Goal: Task Accomplishment & Management: Manage account settings

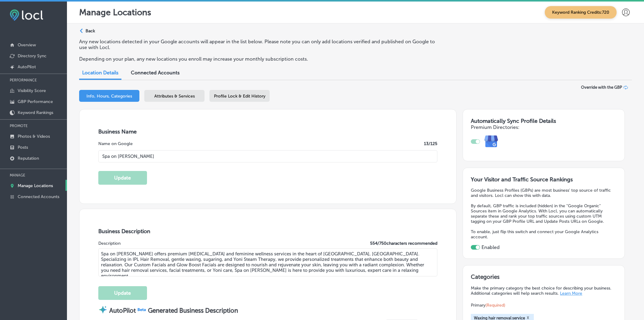
click at [46, 186] on p "Manage Locations" at bounding box center [35, 185] width 35 height 5
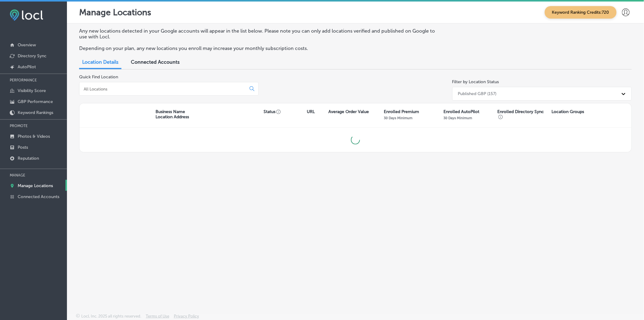
click at [122, 90] on input at bounding box center [164, 88] width 162 height 5
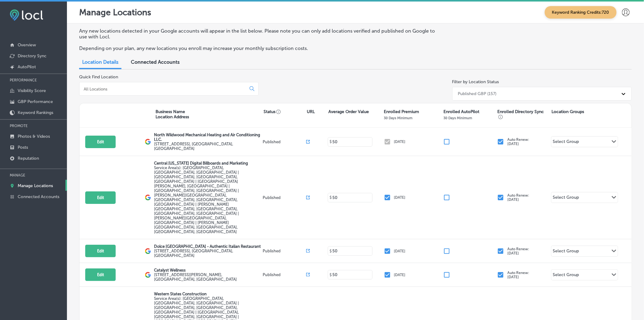
click at [122, 90] on input at bounding box center [164, 88] width 162 height 5
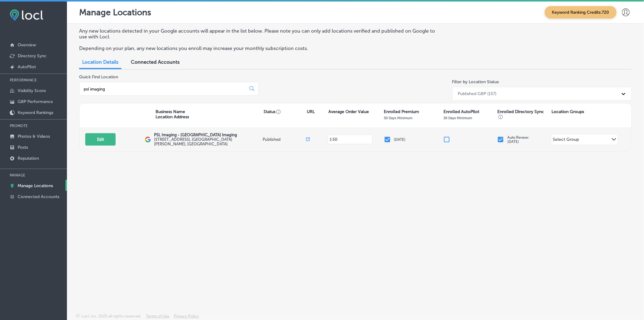
type input "psl imaging"
click at [105, 139] on button "Edit" at bounding box center [100, 139] width 30 height 12
select select "US"
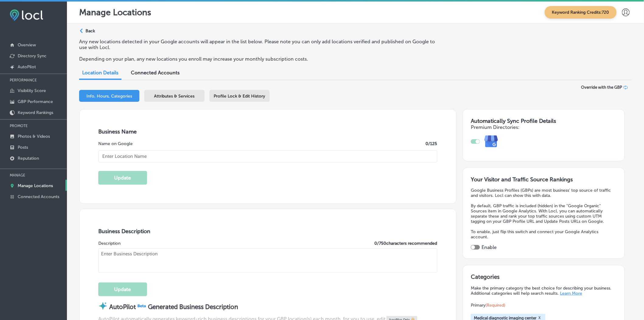
type input "PSL Imaging - [GEOGRAPHIC_DATA] Imaging"
type input "[STREET_ADDRESS]"
type input "[GEOGRAPHIC_DATA][PERSON_NAME]"
type input "34953"
type input "US"
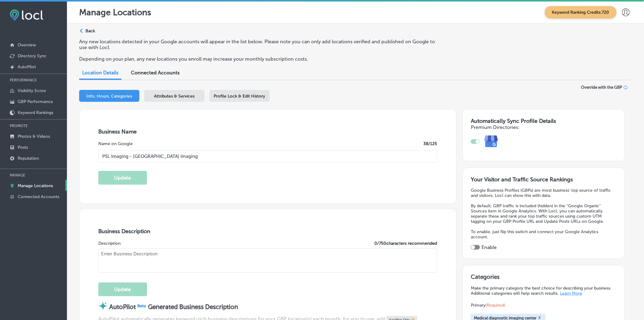
type input "[URL][DOMAIN_NAME]"
checkbox input "true"
type textarea "PSL Imaging in [GEOGRAPHIC_DATA][PERSON_NAME], [GEOGRAPHIC_DATA], is your trust…"
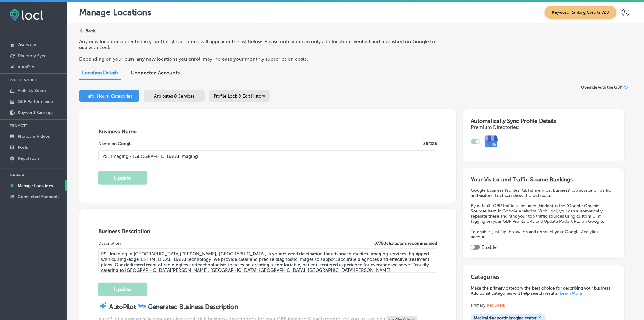
type input "[PHONE_NUMBER]"
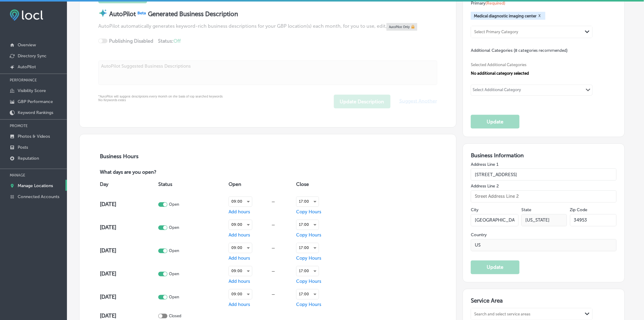
scroll to position [372, 0]
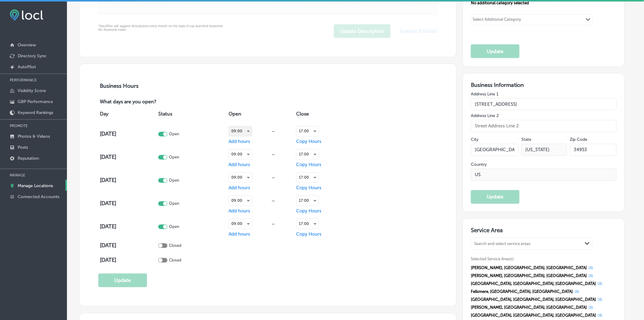
click at [252, 135] on div "09:00" at bounding box center [240, 131] width 23 height 10
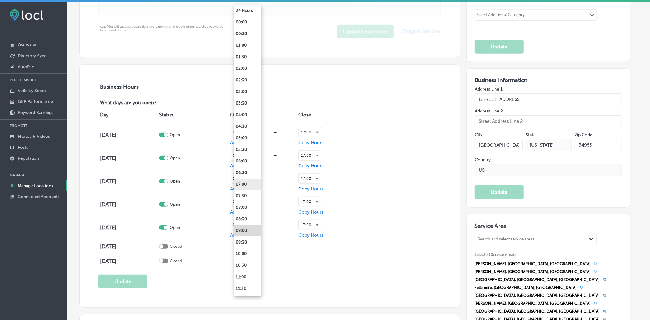
click at [242, 187] on li "07:00" at bounding box center [247, 184] width 27 height 12
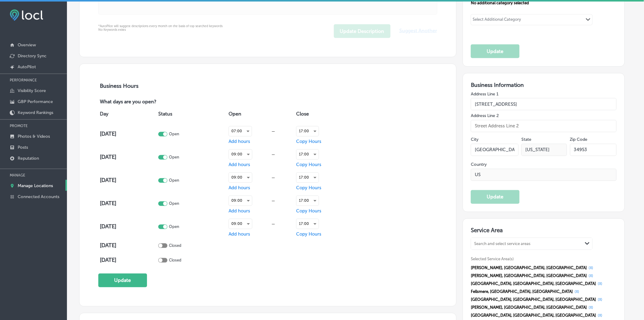
click at [248, 144] on span "Add hours" at bounding box center [240, 141] width 22 height 5
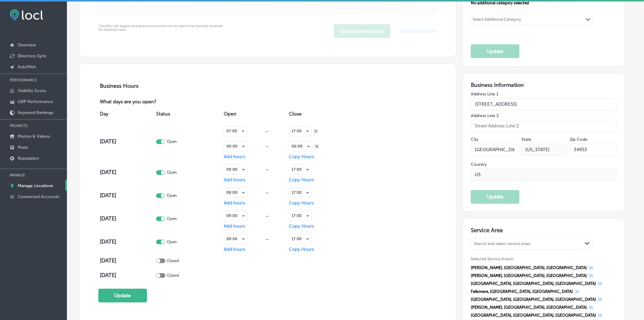
click at [318, 133] on icon at bounding box center [316, 131] width 4 height 4
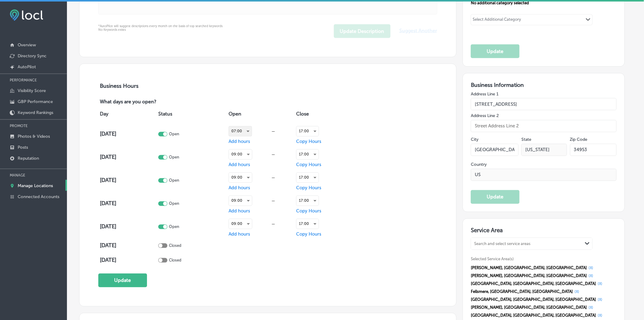
click at [252, 135] on div "07:00" at bounding box center [240, 131] width 23 height 10
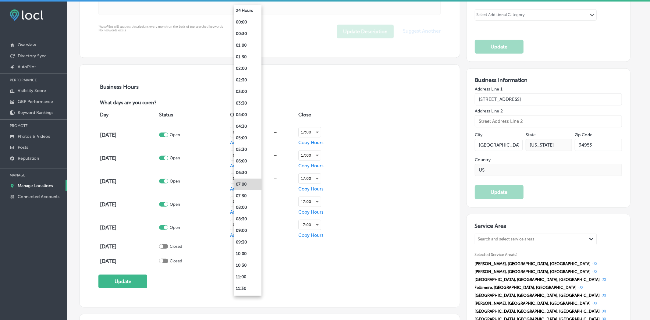
click at [349, 141] on div at bounding box center [325, 160] width 650 height 320
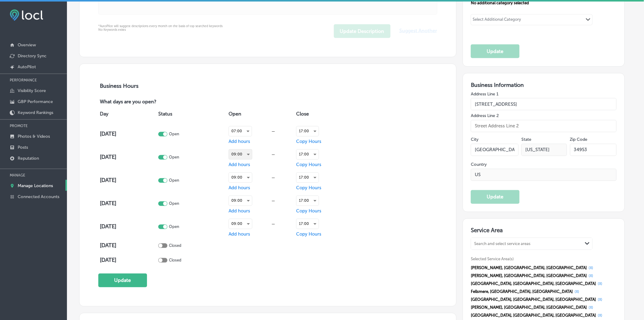
click at [252, 159] on div "09:00" at bounding box center [240, 155] width 23 height 10
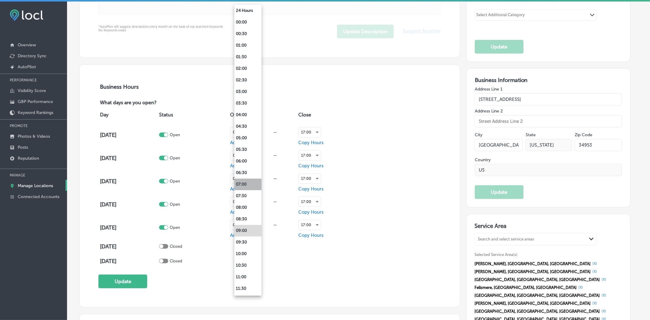
click at [247, 182] on li "07:00" at bounding box center [247, 184] width 27 height 12
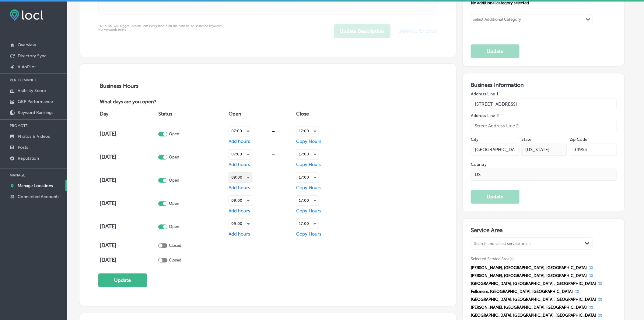
click at [252, 178] on div "09:00" at bounding box center [240, 178] width 23 height 10
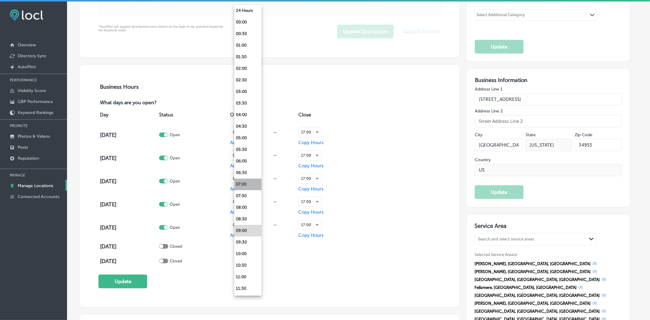
click at [252, 185] on li "07:00" at bounding box center [247, 184] width 27 height 12
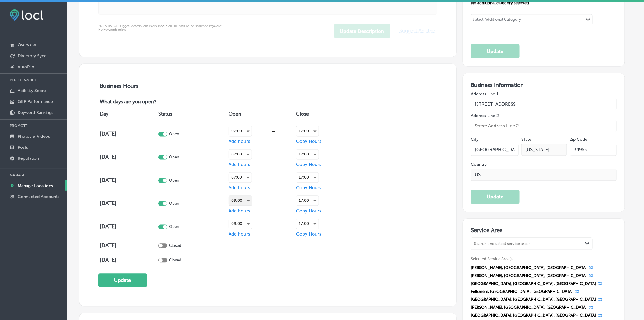
click at [252, 201] on div "09:00" at bounding box center [240, 201] width 23 height 10
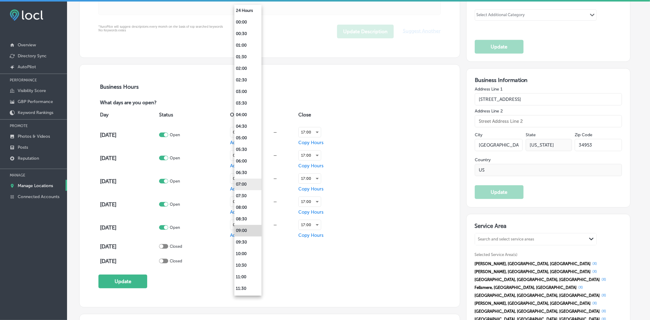
click at [247, 185] on li "07:00" at bounding box center [247, 184] width 27 height 12
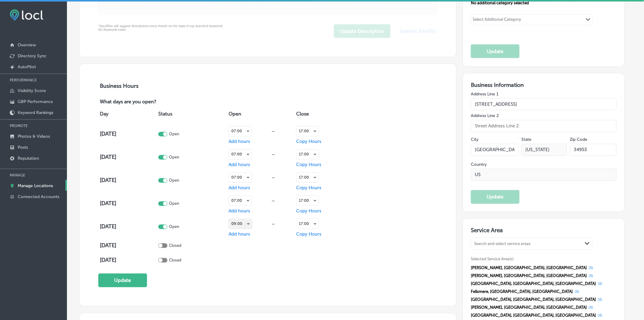
click at [252, 227] on div "09:00" at bounding box center [240, 224] width 23 height 10
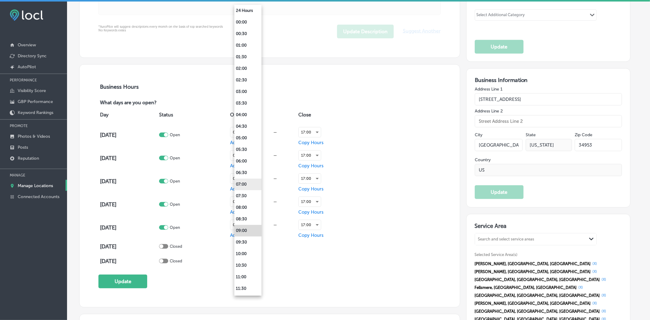
click at [245, 184] on li "07:00" at bounding box center [247, 184] width 27 height 12
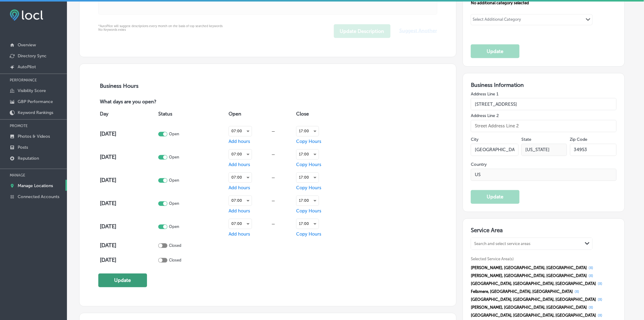
click at [135, 279] on button "Update" at bounding box center [122, 280] width 49 height 14
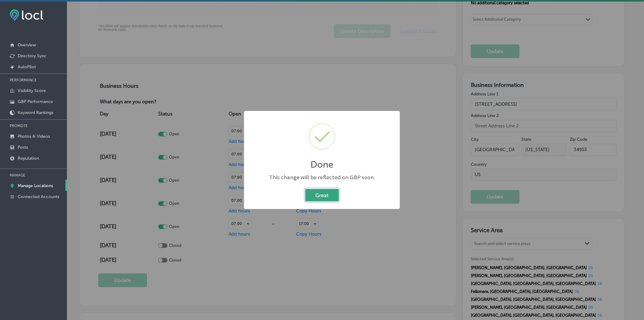
click at [320, 196] on button "Great" at bounding box center [322, 195] width 34 height 12
